Goal: Transaction & Acquisition: Purchase product/service

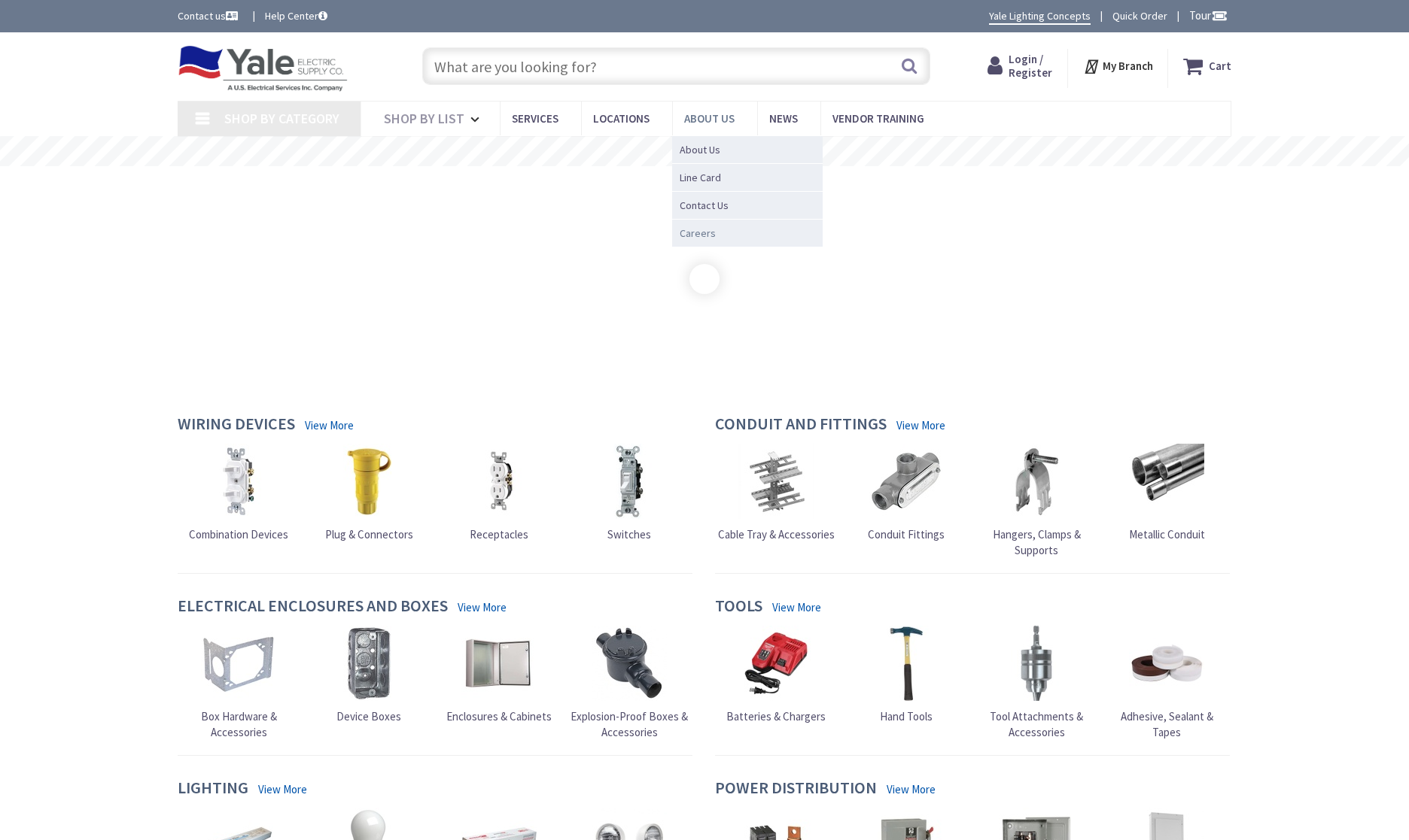
type input "[PERSON_NAME] Mountain Rd, [GEOGRAPHIC_DATA], PA 17018, [GEOGRAPHIC_DATA]"
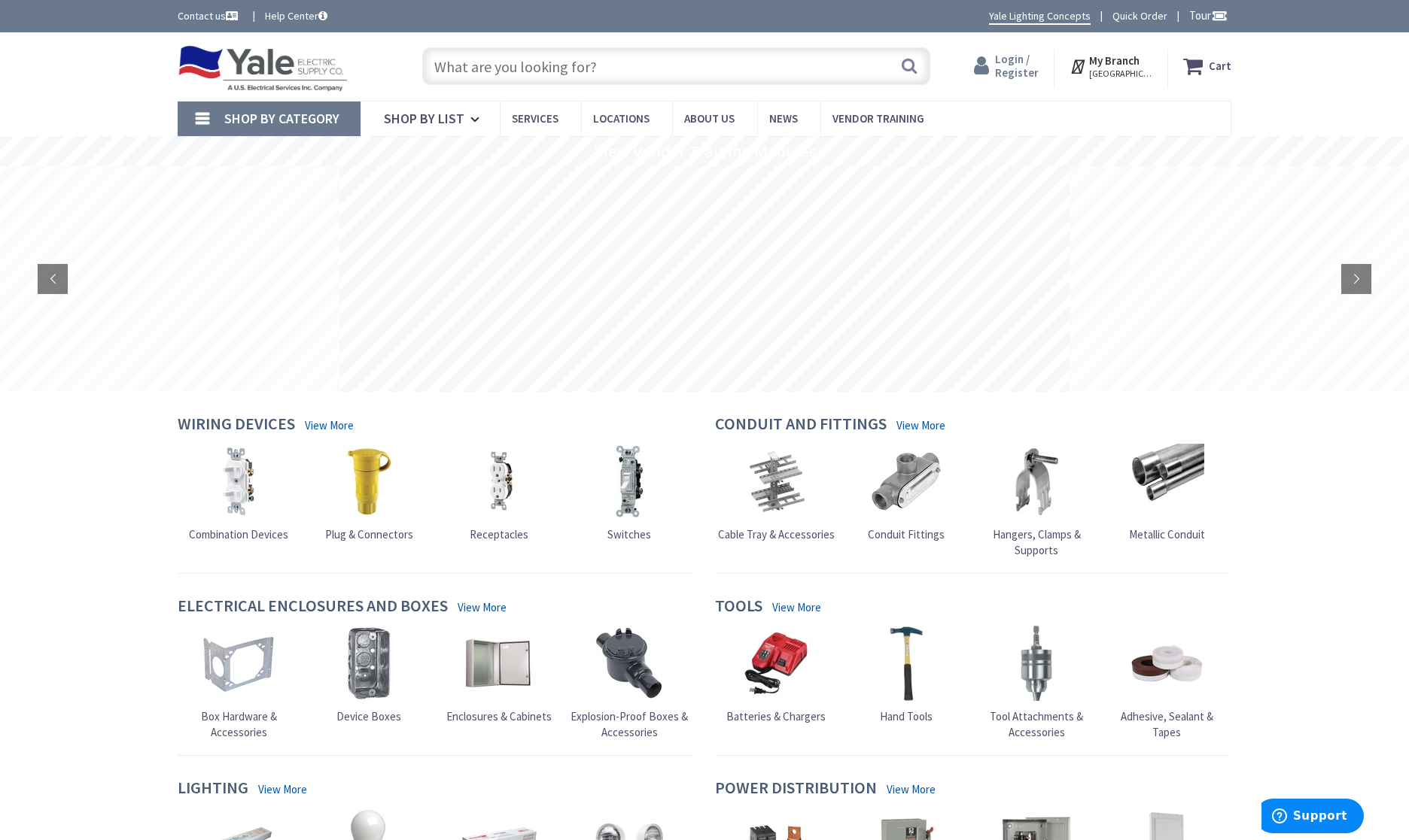
click at [1013, 68] on span "Login / Register" at bounding box center [1017, 65] width 44 height 27
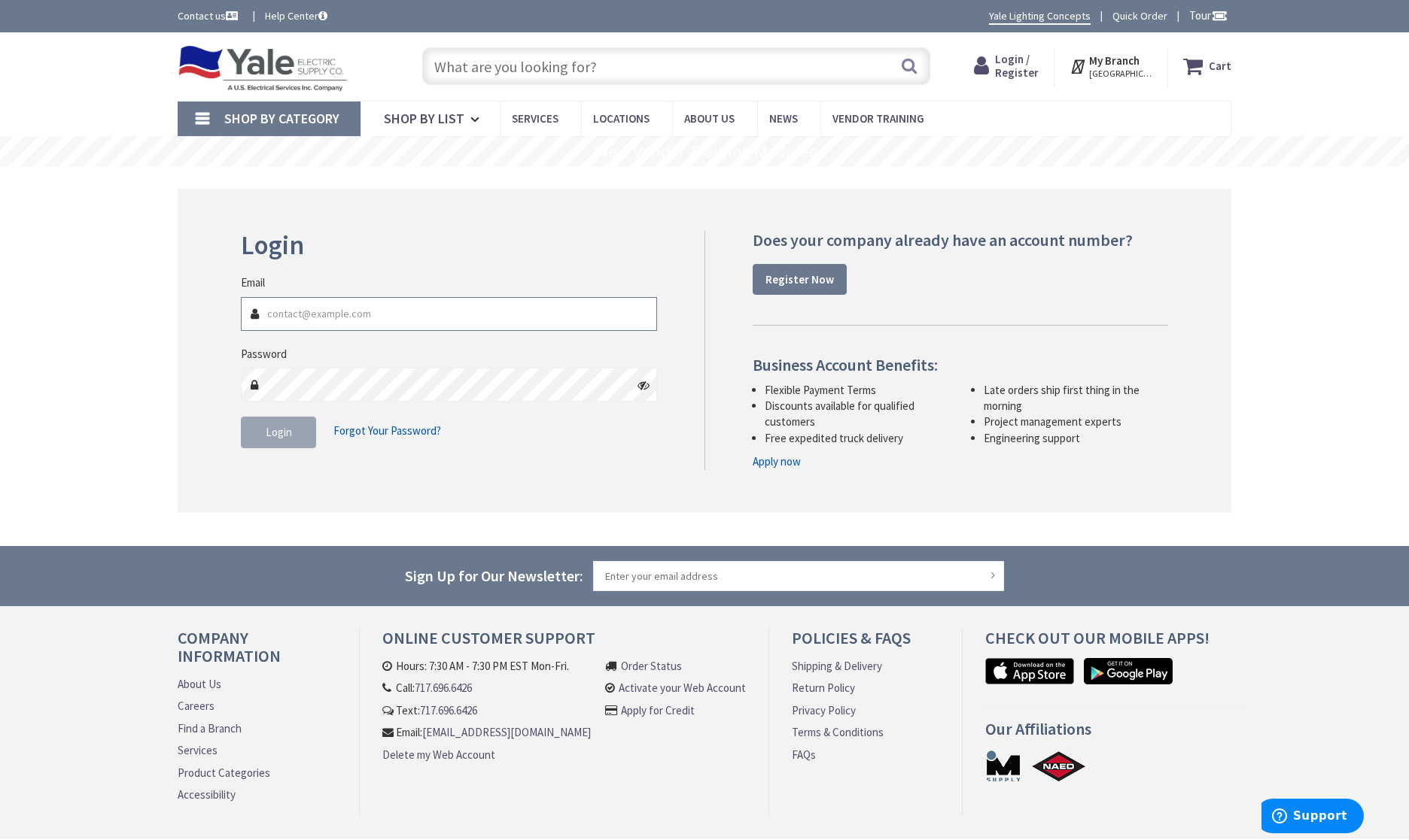
type input "tawhiteelectricllc@comcast.net"
click at [306, 433] on button "Login" at bounding box center [278, 433] width 76 height 32
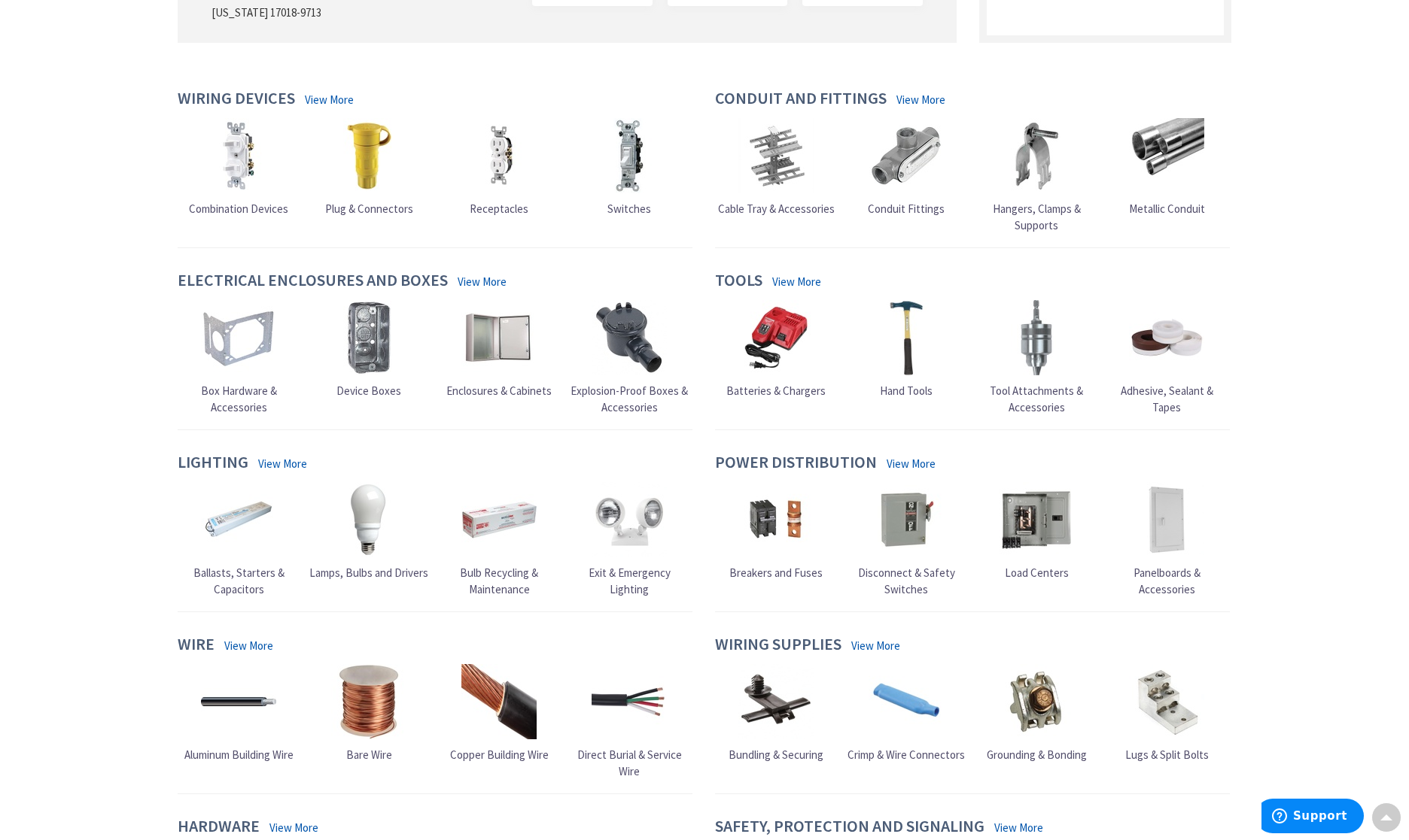
scroll to position [345, 0]
click at [898, 455] on link "View More" at bounding box center [910, 463] width 49 height 16
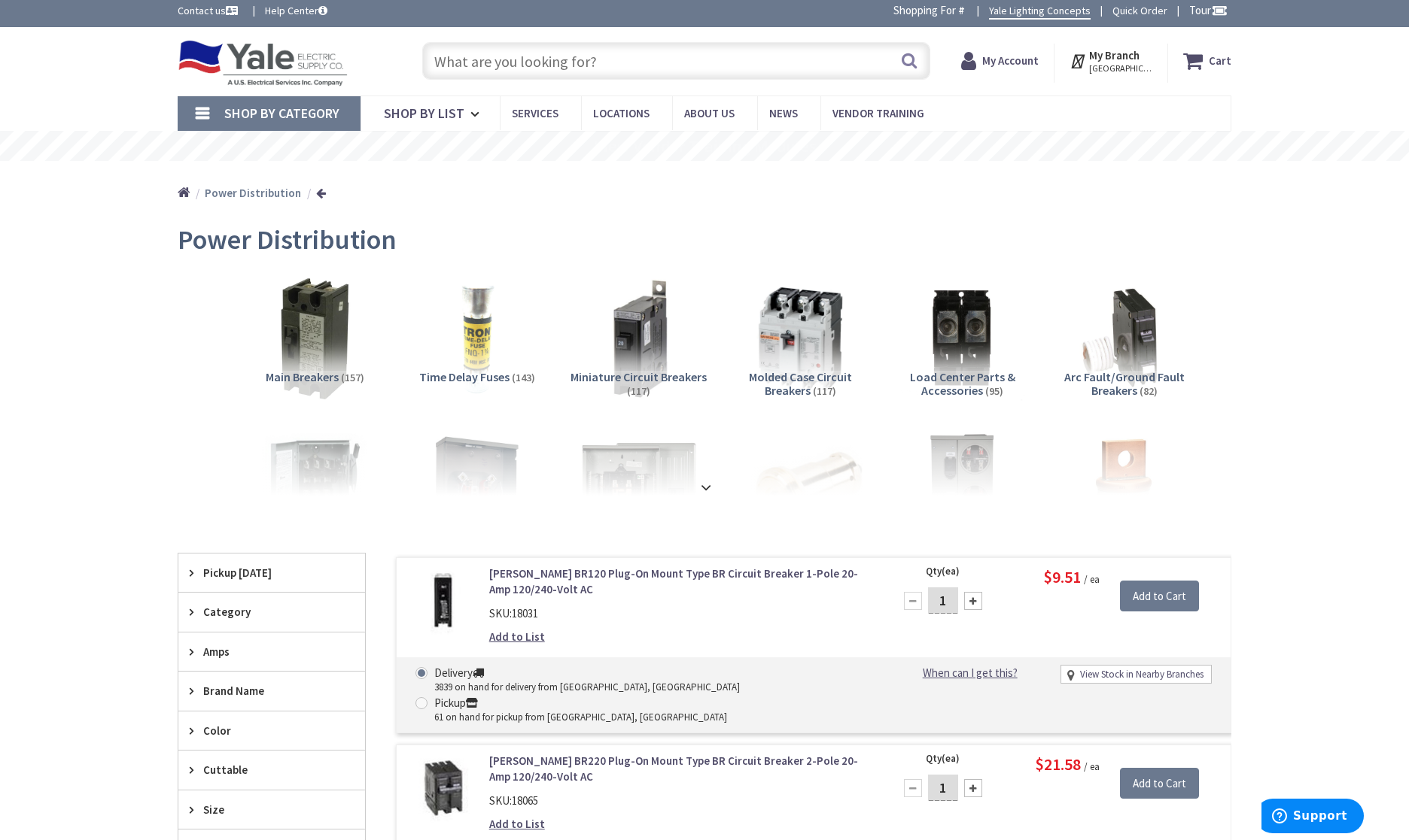
scroll to position [8, 0]
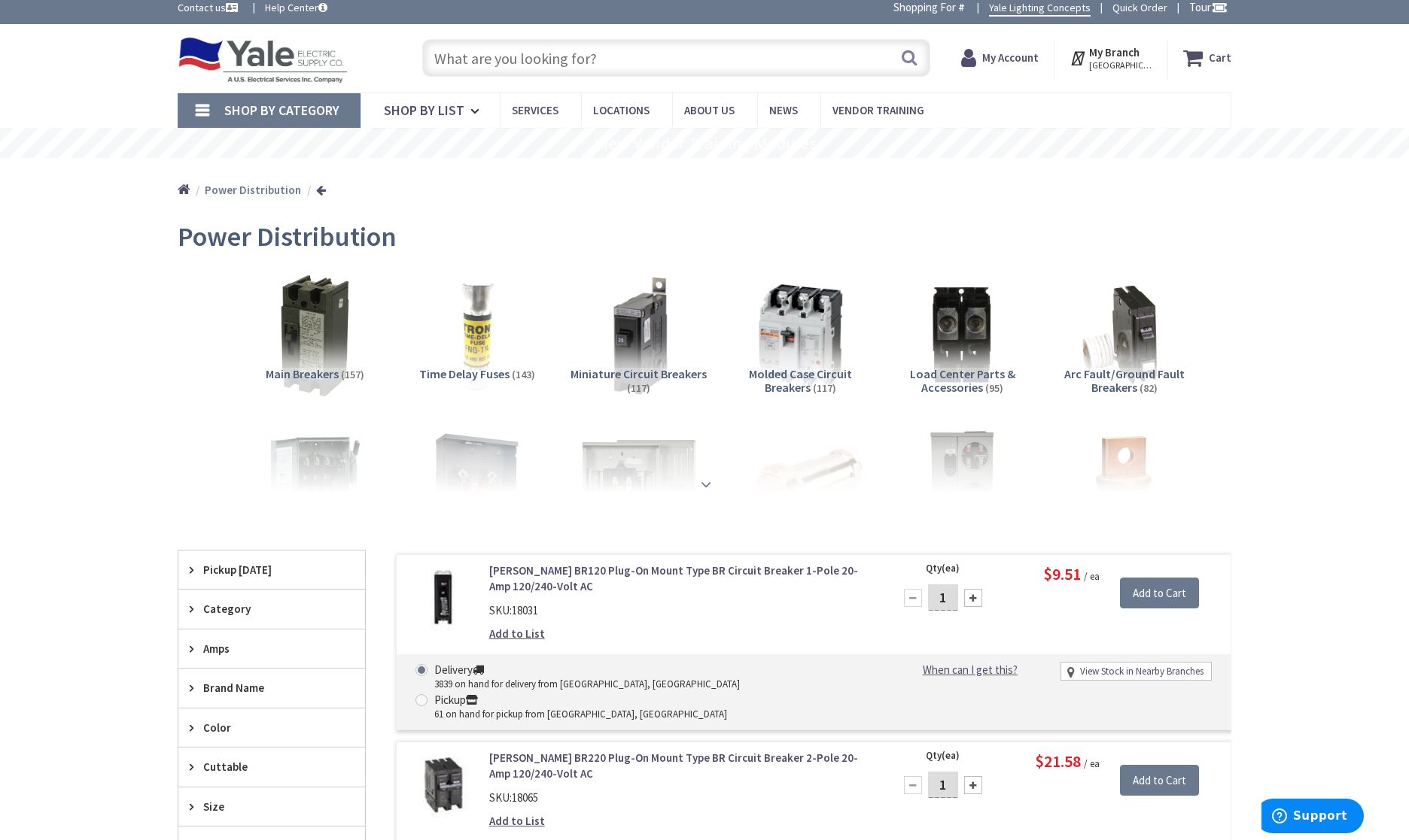
click at [703, 479] on strong at bounding box center [706, 483] width 18 height 17
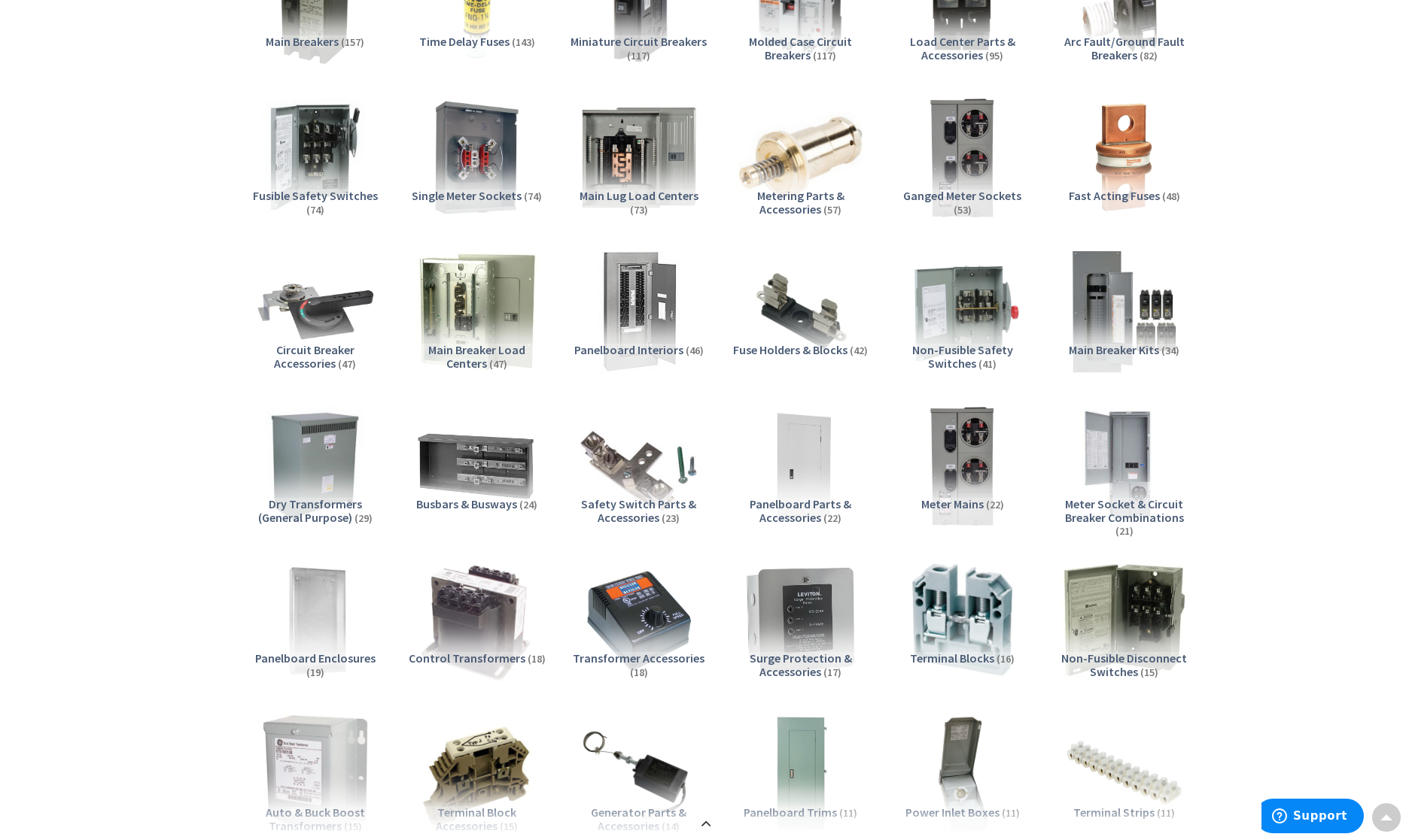
scroll to position [343, 0]
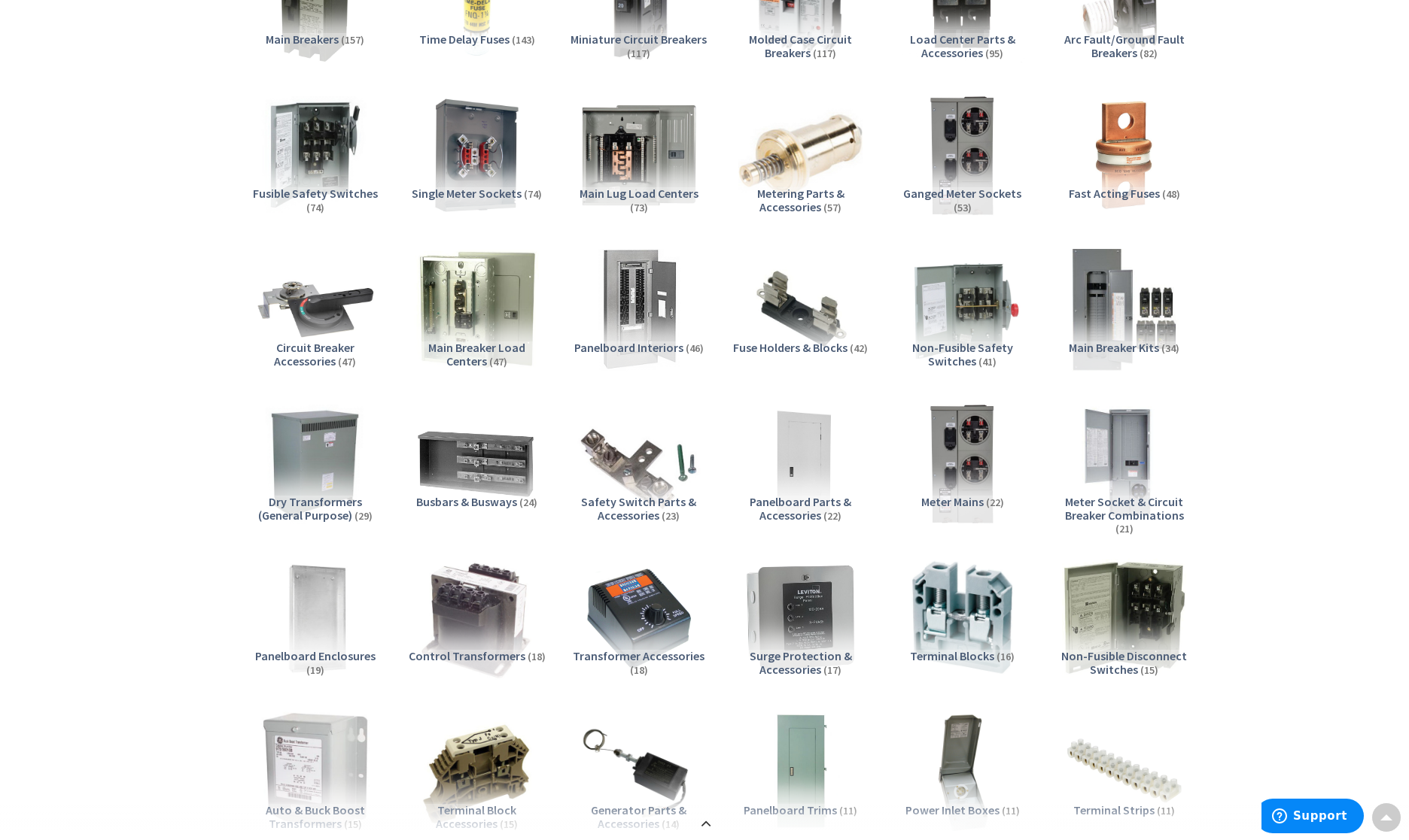
click at [313, 509] on span "Dry Transformers (General Purpose)" at bounding box center [310, 508] width 104 height 28
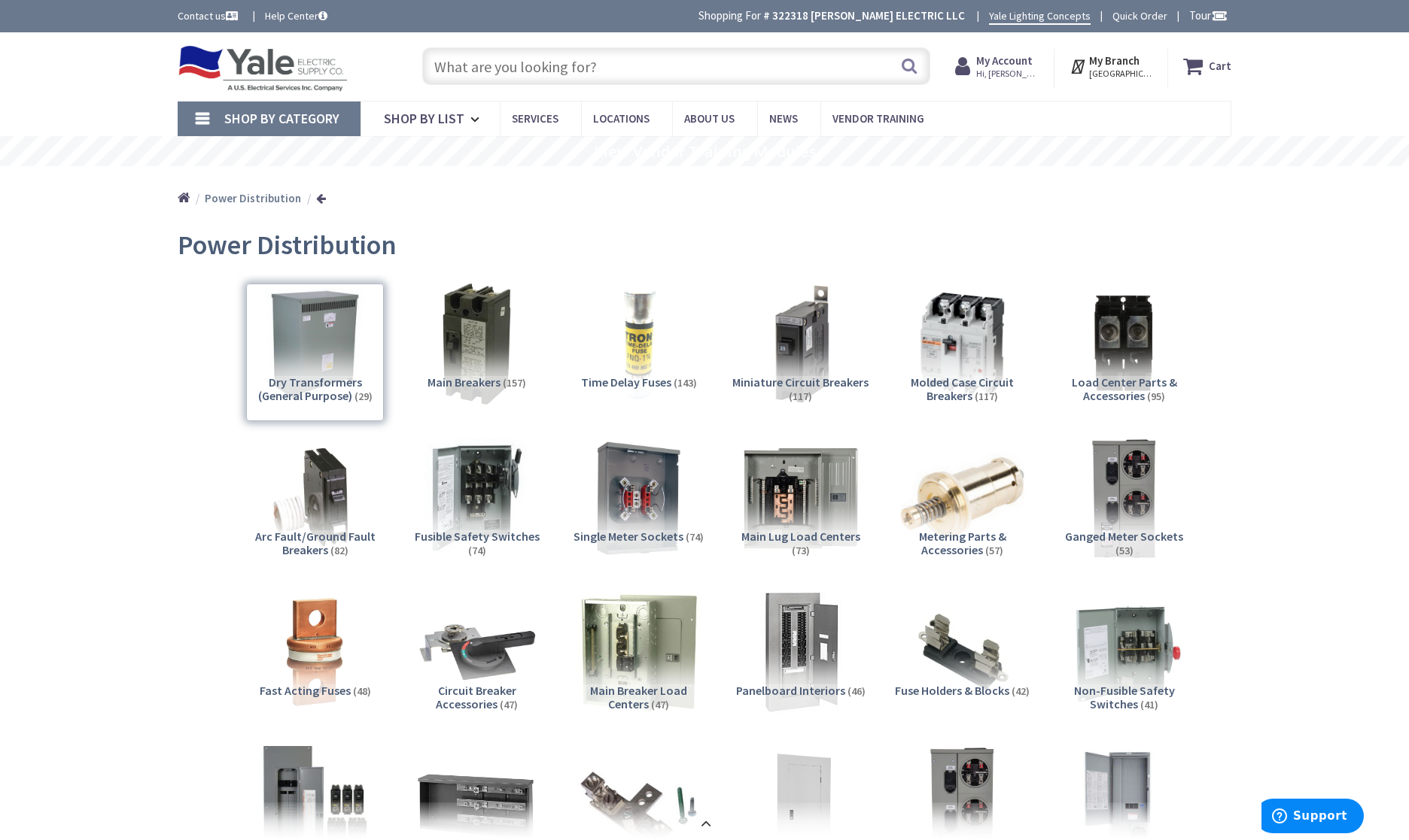
scroll to position [0, 0]
